Goal: Task Accomplishment & Management: Manage account settings

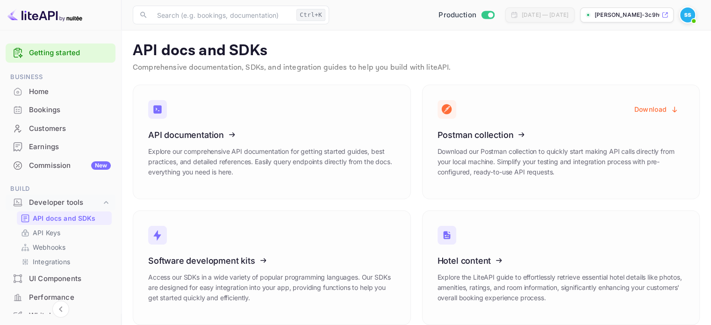
click at [64, 133] on div "Customers" at bounding box center [70, 128] width 82 height 11
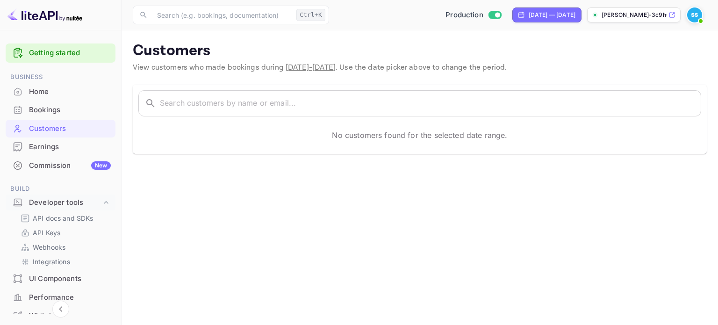
click at [613, 18] on p "[PERSON_NAME]-3c9h0.n..." at bounding box center [633, 15] width 65 height 8
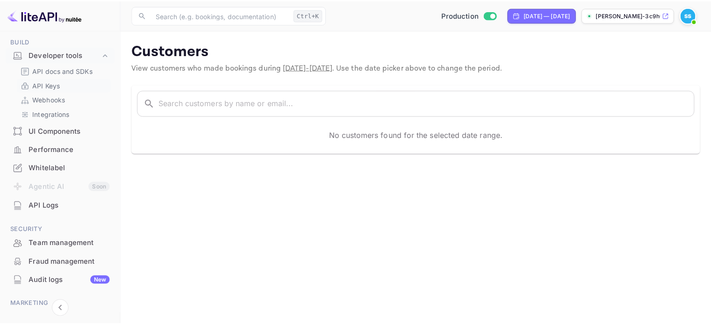
scroll to position [202, 0]
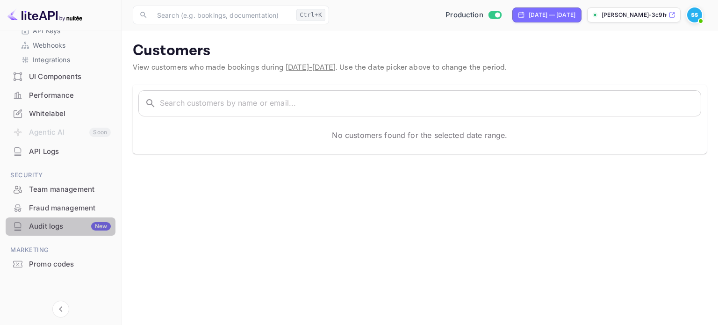
click at [61, 228] on div "Audit logs New" at bounding box center [70, 226] width 82 height 11
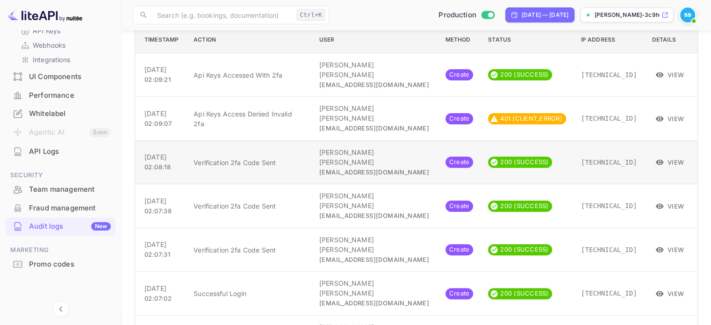
scroll to position [237, 0]
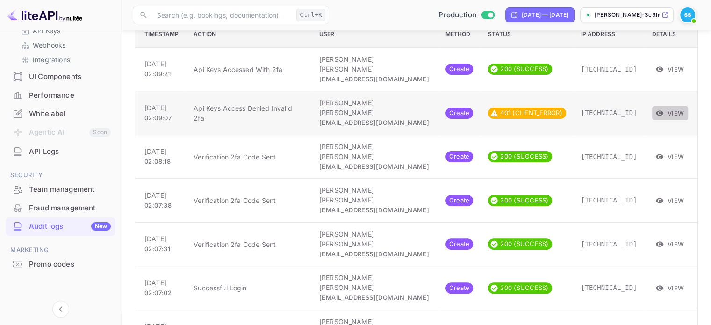
click at [675, 106] on button "View" at bounding box center [670, 113] width 36 height 14
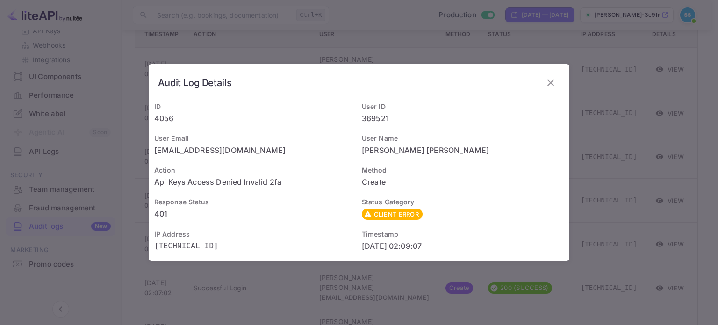
click at [549, 87] on icon "button" at bounding box center [550, 82] width 11 height 11
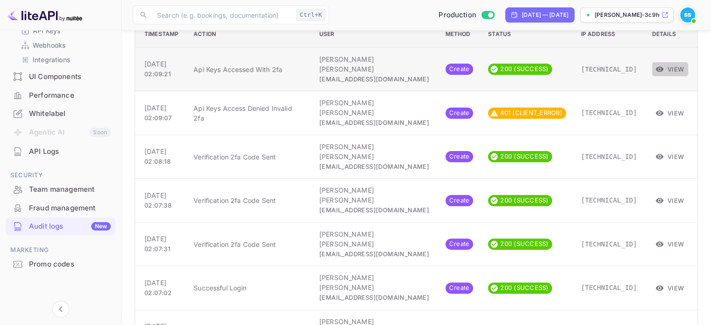
click at [663, 62] on button "View" at bounding box center [670, 69] width 36 height 14
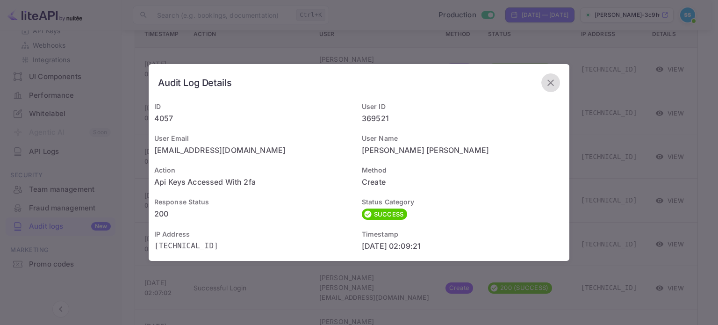
click at [550, 76] on button "button" at bounding box center [550, 82] width 19 height 19
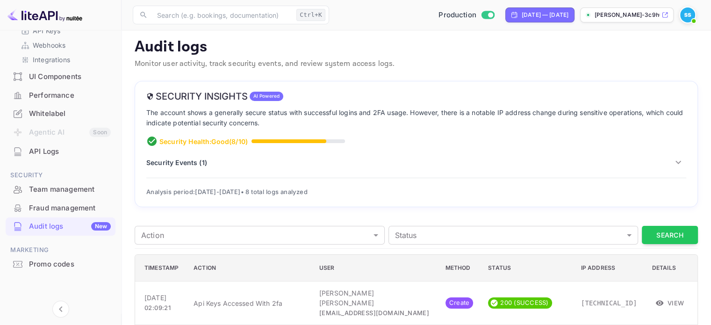
scroll to position [0, 0]
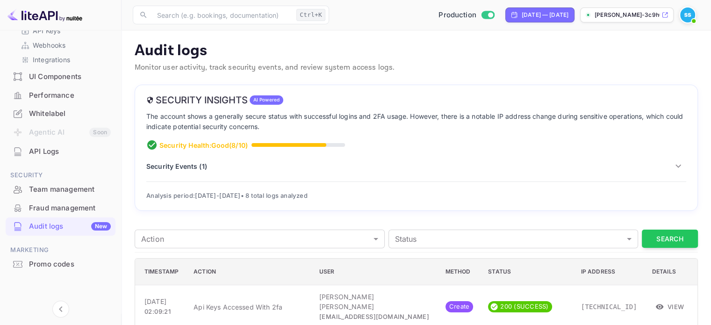
click at [76, 194] on div "Team management" at bounding box center [70, 189] width 82 height 11
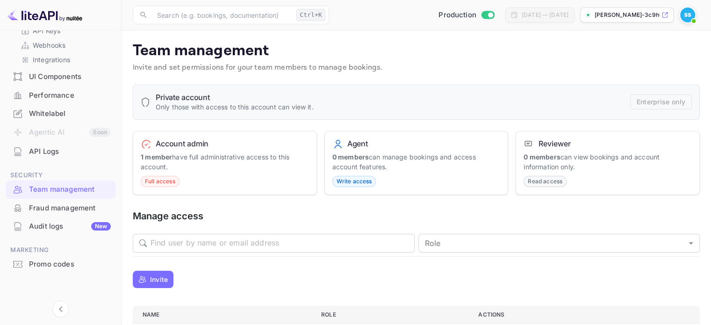
click at [71, 112] on div "Whitelabel" at bounding box center [70, 113] width 82 height 11
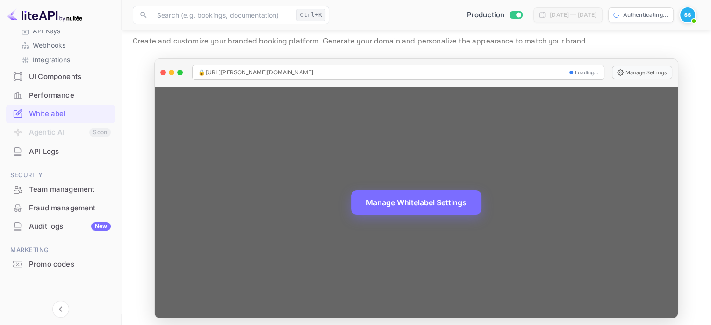
scroll to position [30, 0]
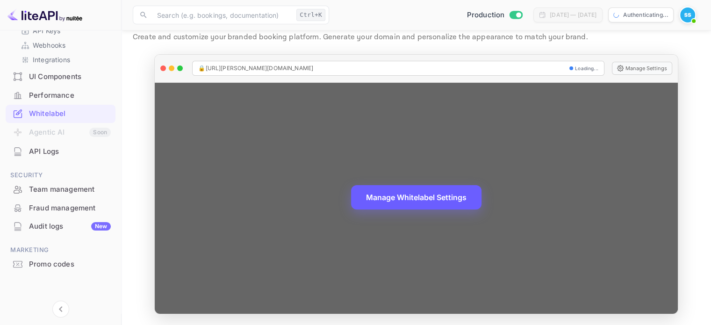
click at [418, 203] on button "Manage Whitelabel Settings" at bounding box center [416, 197] width 130 height 24
